Goal: Task Accomplishment & Management: Manage account settings

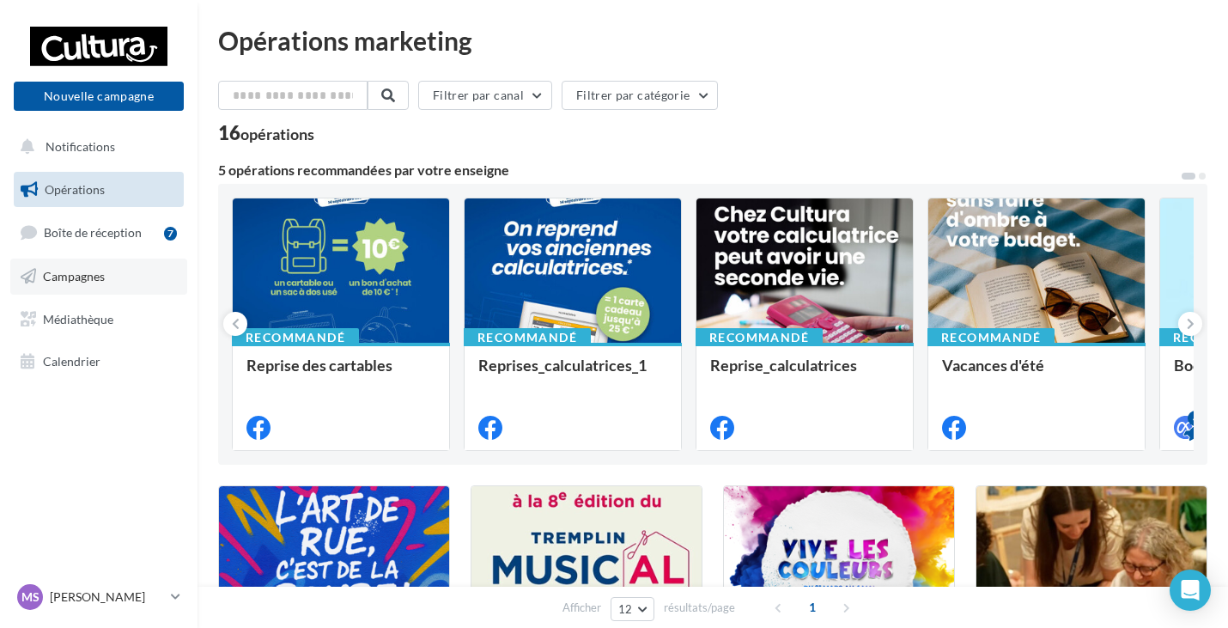
click at [129, 274] on link "Campagnes" at bounding box center [98, 277] width 177 height 36
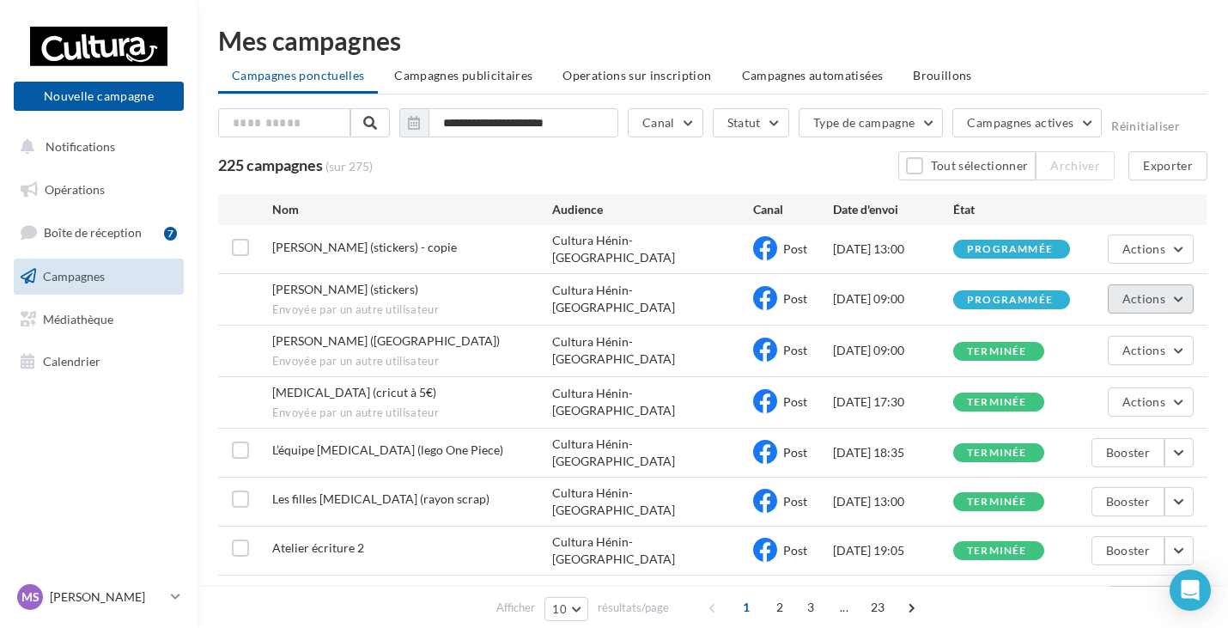
click at [1164, 296] on button "Actions" at bounding box center [1151, 298] width 86 height 29
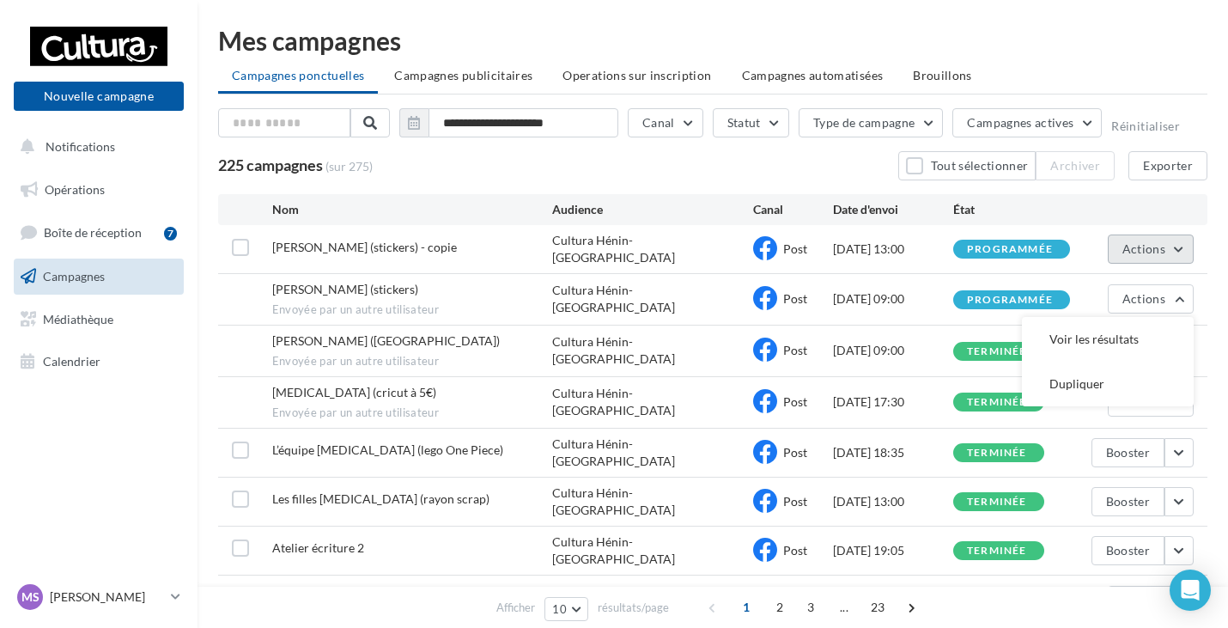
click at [1168, 234] on button "Actions" at bounding box center [1151, 248] width 86 height 29
click at [1089, 229] on div "Chloe (stickers) - copie Cultura Hénin-Beaumont Post 18/09/2025 13:00 programmé…" at bounding box center [712, 249] width 989 height 48
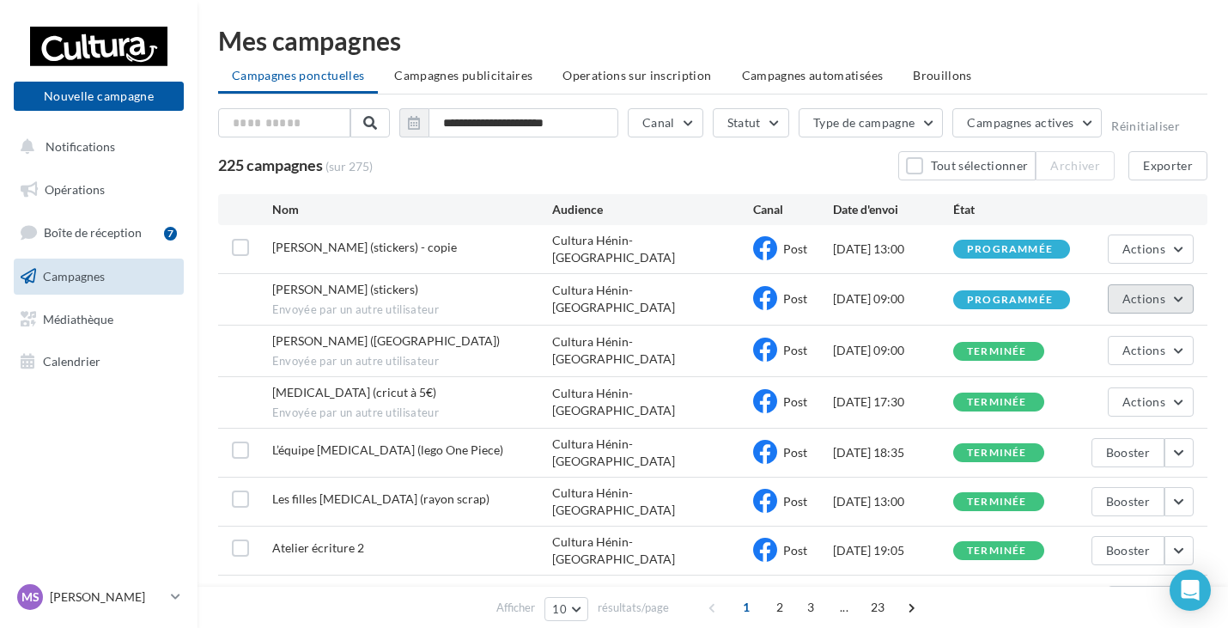
click at [1179, 294] on button "Actions" at bounding box center [1151, 298] width 86 height 29
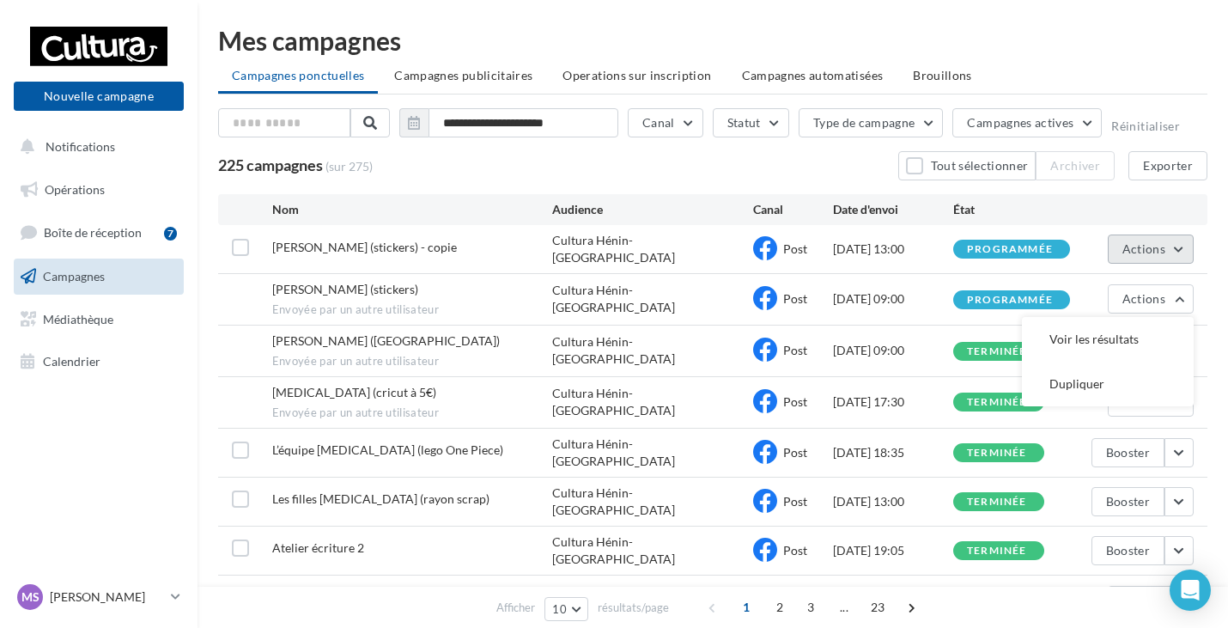
click at [1178, 243] on button "Actions" at bounding box center [1151, 248] width 86 height 29
click at [373, 283] on div "Chloe (stickers) Envoyée par un autre utilisateur" at bounding box center [412, 299] width 281 height 37
click at [254, 291] on div "Chloe (stickers) Envoyée par un autre utilisateur Cultura Hénin-Beaumont Post 1…" at bounding box center [712, 299] width 989 height 51
click at [254, 293] on div "Chloe (stickers) Envoyée par un autre utilisateur Cultura Hénin-Beaumont Post 1…" at bounding box center [712, 299] width 989 height 51
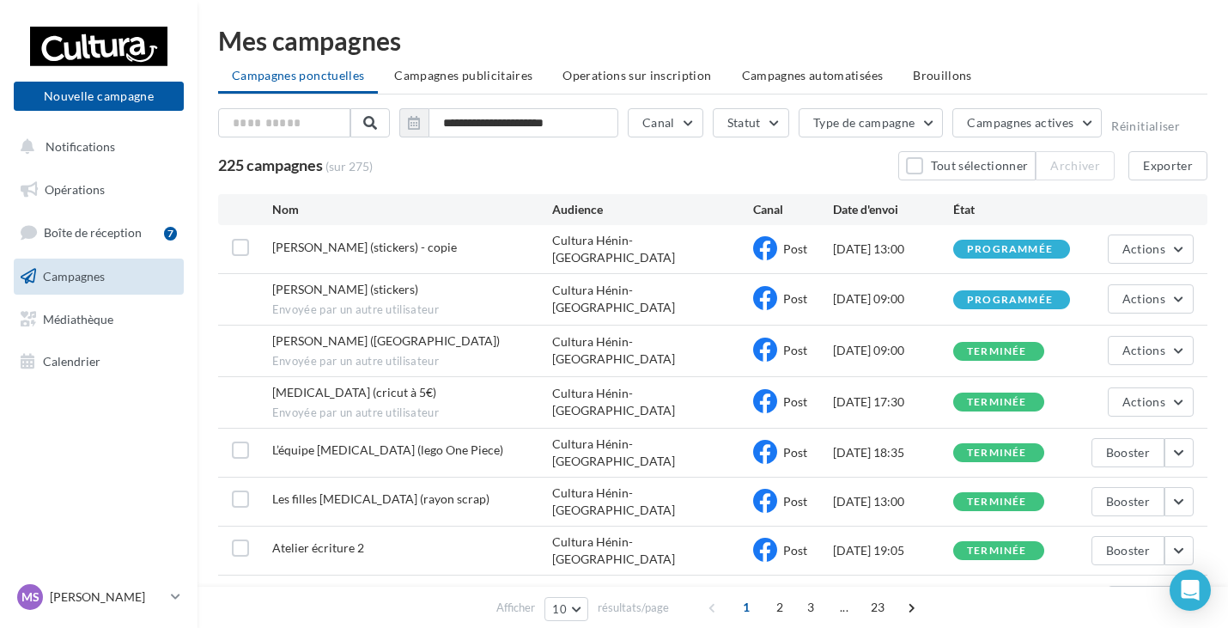
click at [254, 293] on div "Chloe (stickers) Envoyée par un autre utilisateur Cultura Hénin-Beaumont Post 1…" at bounding box center [712, 299] width 989 height 51
click at [1117, 254] on button "Actions" at bounding box center [1151, 248] width 86 height 29
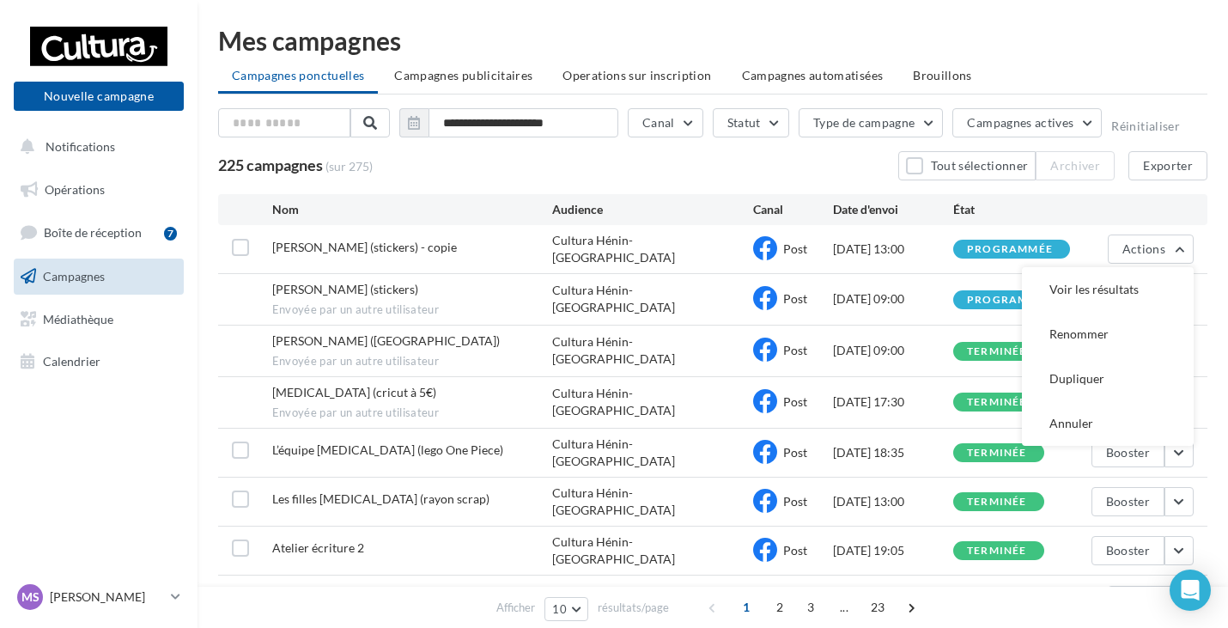
click at [910, 240] on div "18/09/2025 13:00" at bounding box center [893, 248] width 120 height 17
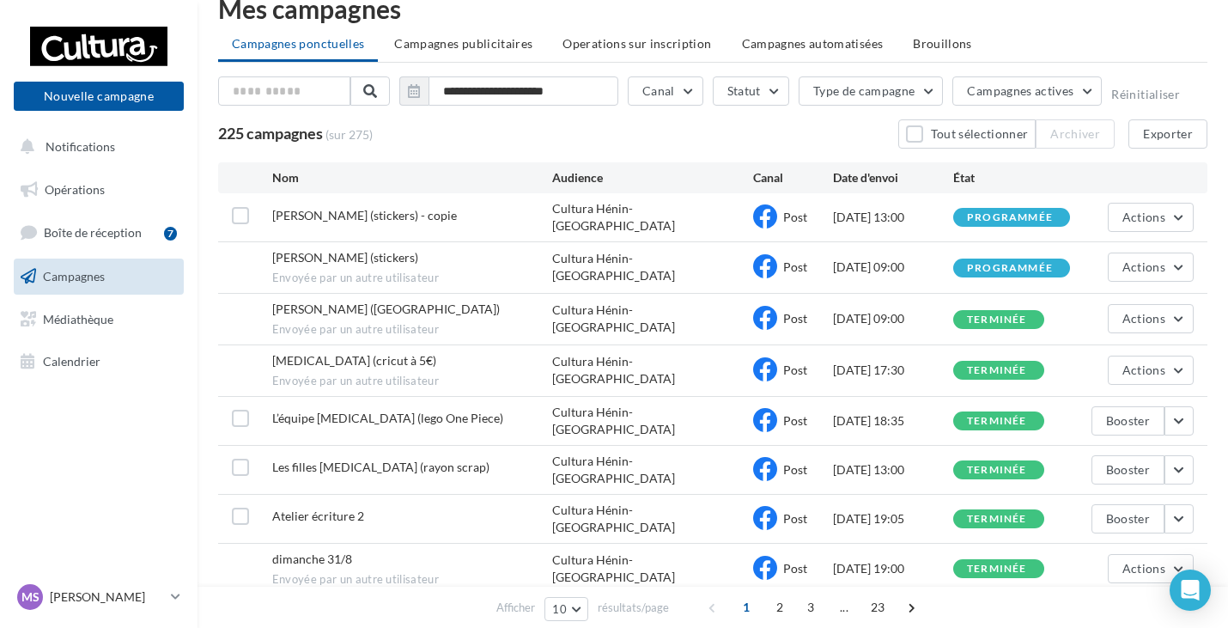
scroll to position [86, 0]
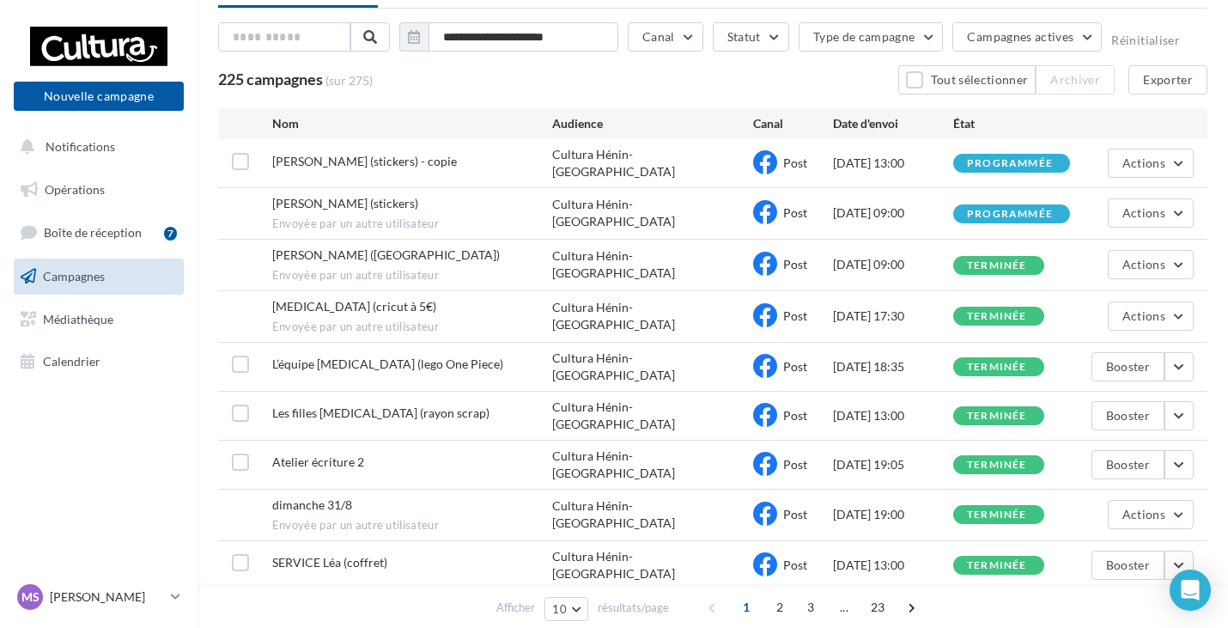
click at [482, 225] on span "Envoyée par un autre utilisateur" at bounding box center [412, 223] width 281 height 15
click at [1129, 214] on span "Actions" at bounding box center [1143, 212] width 43 height 15
click at [303, 204] on span "Chloe (stickers)" at bounding box center [345, 203] width 146 height 15
click at [617, 212] on div "Cultura Hénin-Beaumont" at bounding box center [652, 213] width 200 height 34
drag, startPoint x: 978, startPoint y: 205, endPoint x: 1080, endPoint y: 196, distance: 101.8
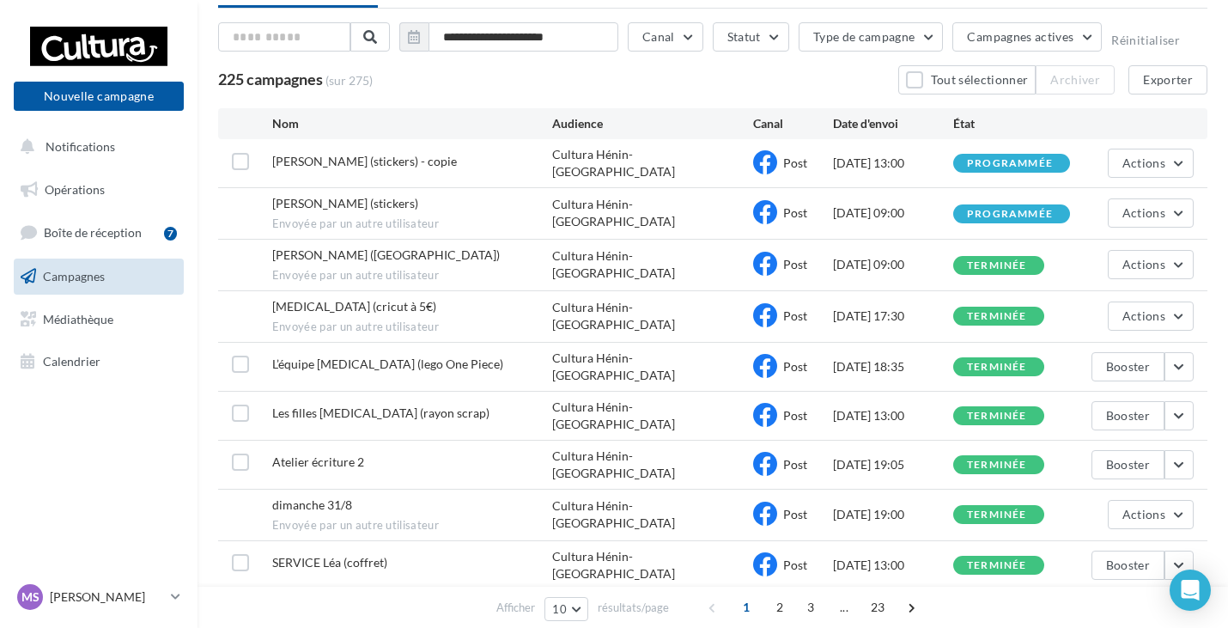
click at [983, 209] on div "programmée" at bounding box center [1010, 214] width 86 height 11
click at [1125, 198] on button "Actions" at bounding box center [1151, 212] width 86 height 29
click at [1078, 240] on button "Voir les résultats" at bounding box center [1108, 253] width 172 height 45
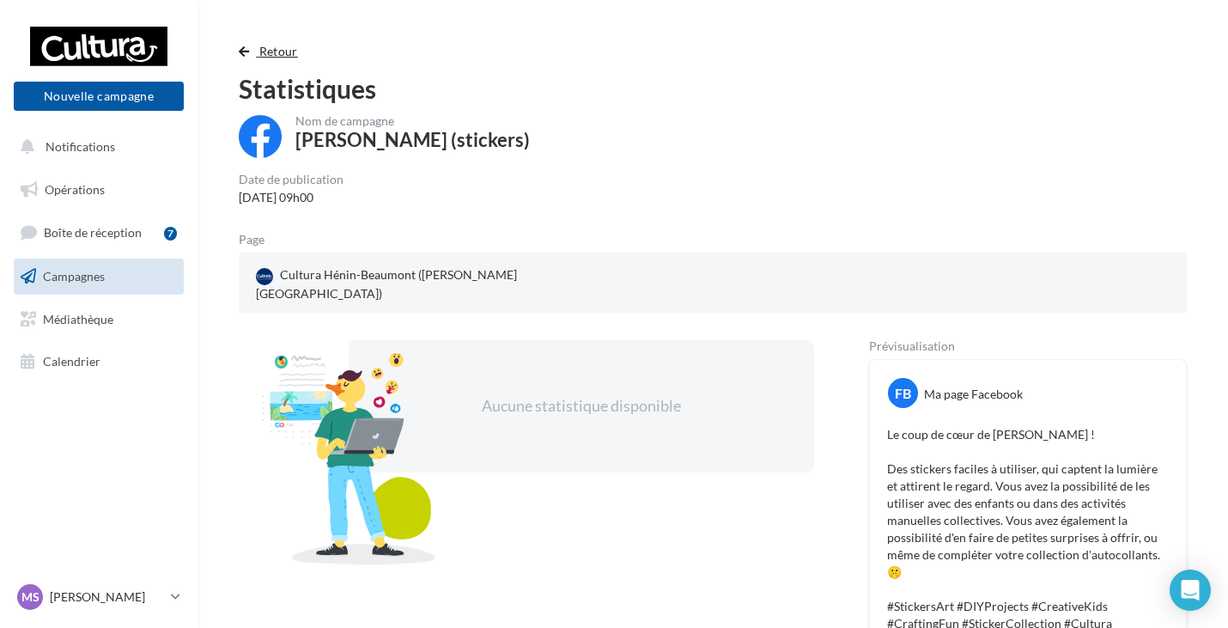
click at [259, 54] on span "Retour" at bounding box center [278, 51] width 39 height 15
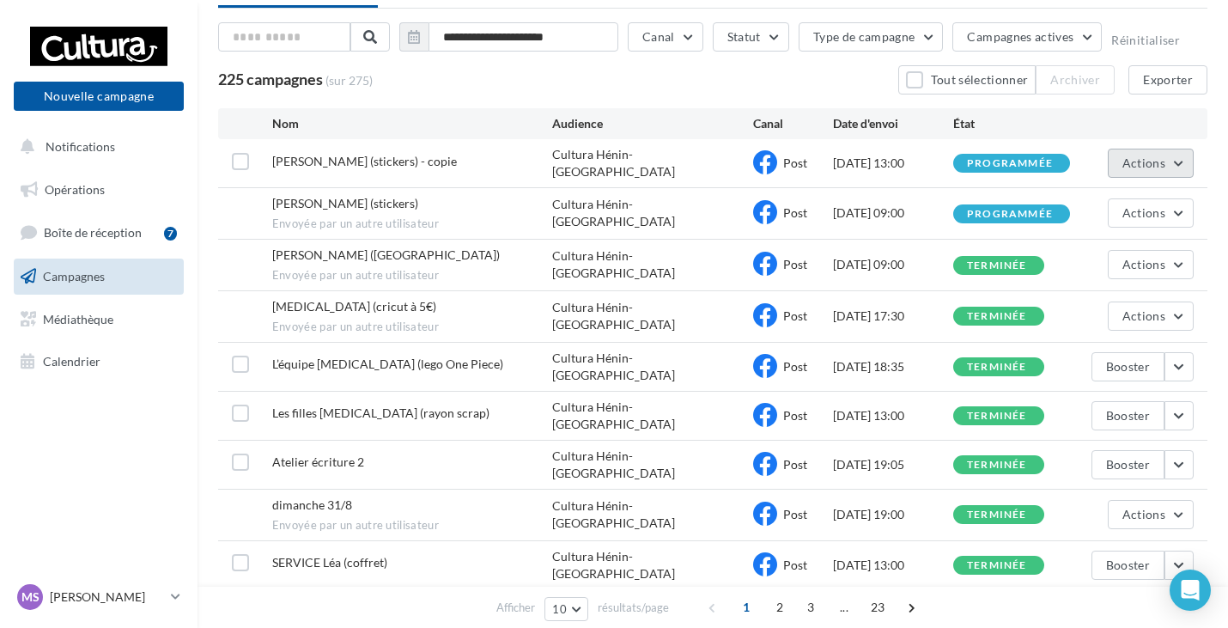
click at [1134, 160] on span "Actions" at bounding box center [1143, 162] width 43 height 15
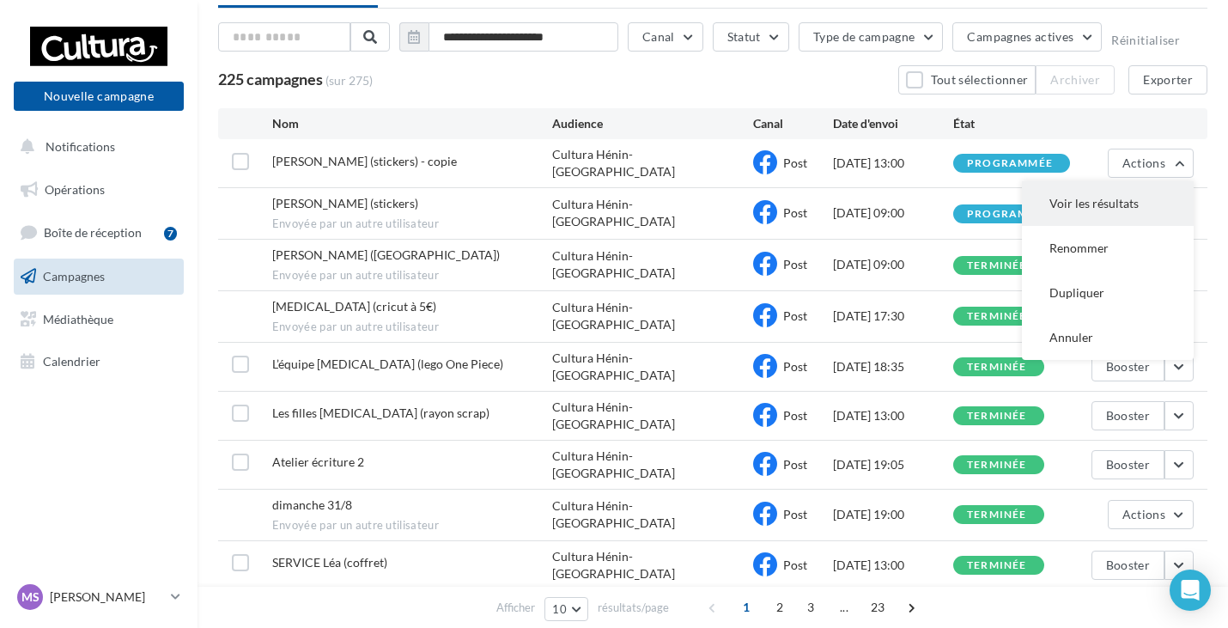
click at [1112, 214] on button "Voir les résultats" at bounding box center [1108, 203] width 172 height 45
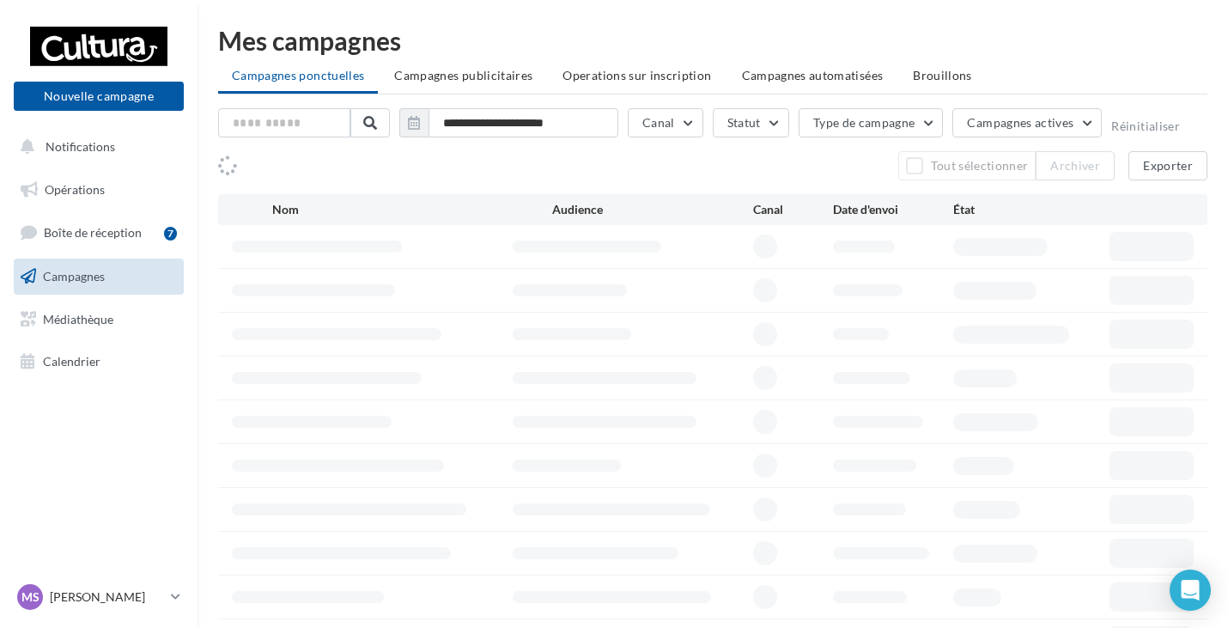
scroll to position [86, 0]
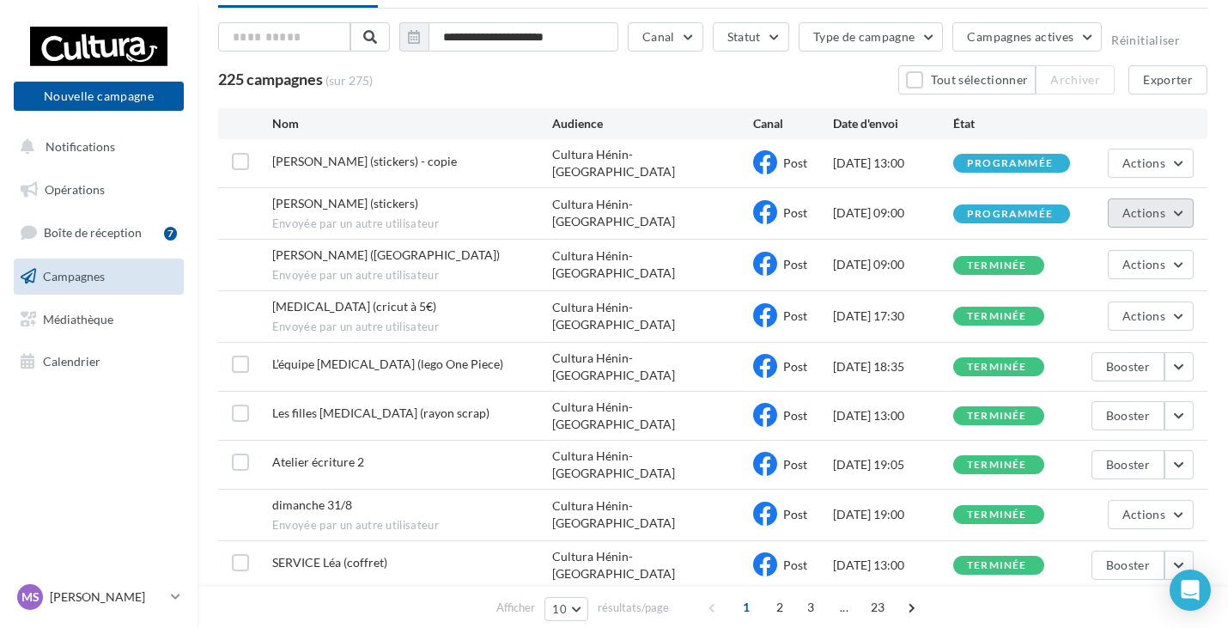
click at [1173, 214] on button "Actions" at bounding box center [1151, 212] width 86 height 29
